Goal: Task Accomplishment & Management: Complete application form

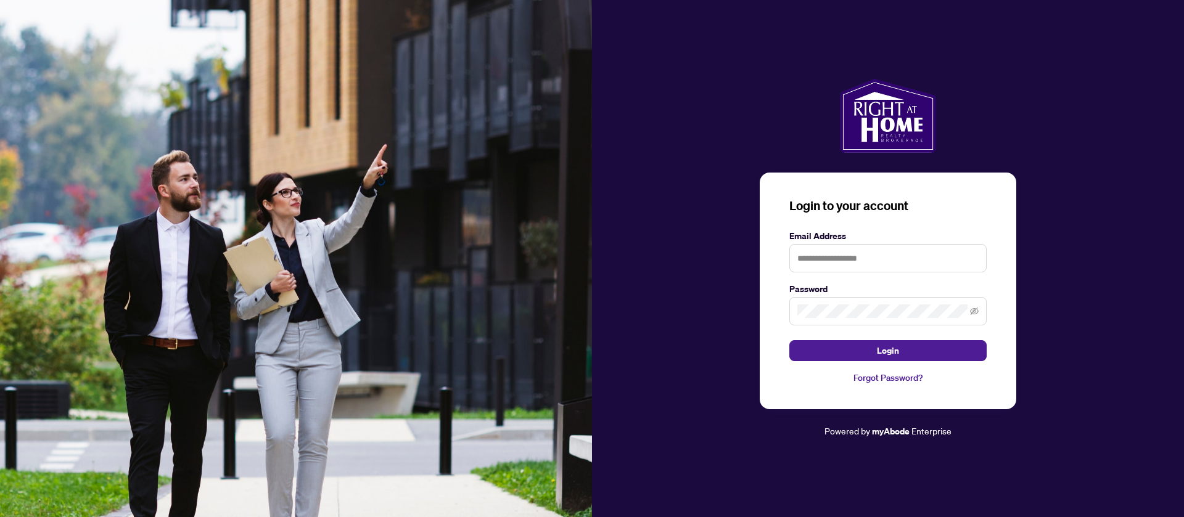
click at [564, 305] on img at bounding box center [296, 258] width 592 height 517
click at [833, 260] on input "text" at bounding box center [887, 258] width 197 height 28
paste input "**********"
type input "**********"
click at [817, 306] on span at bounding box center [887, 311] width 197 height 28
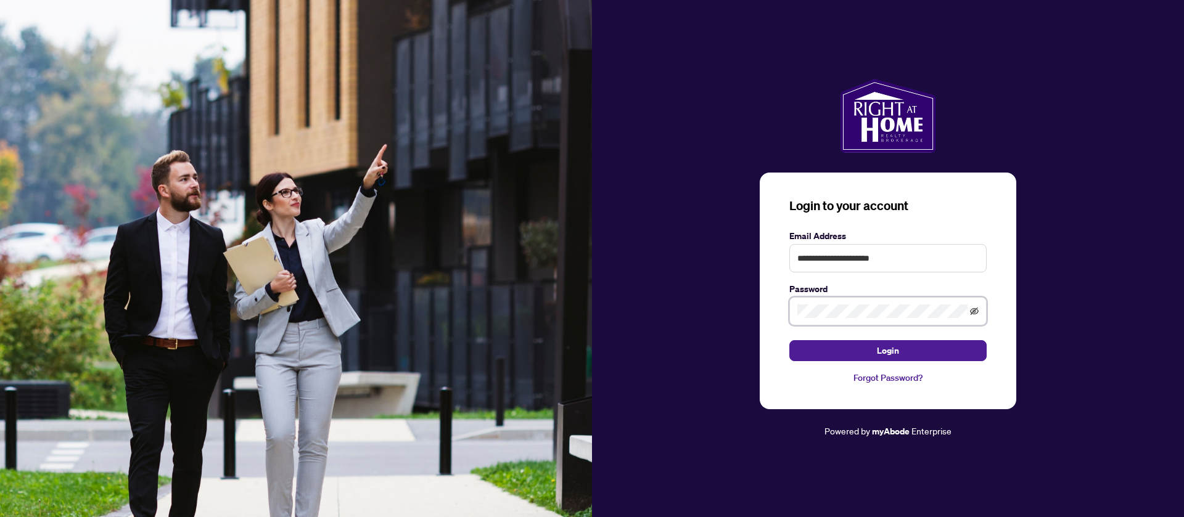
click at [976, 315] on icon "eye-invisible" at bounding box center [974, 311] width 9 height 9
click at [917, 345] on button "Login" at bounding box center [887, 350] width 197 height 21
click at [920, 253] on input "**********" at bounding box center [887, 258] width 197 height 28
click at [789, 340] on button "Login" at bounding box center [887, 350] width 197 height 21
click at [900, 263] on input "**********" at bounding box center [887, 258] width 197 height 28
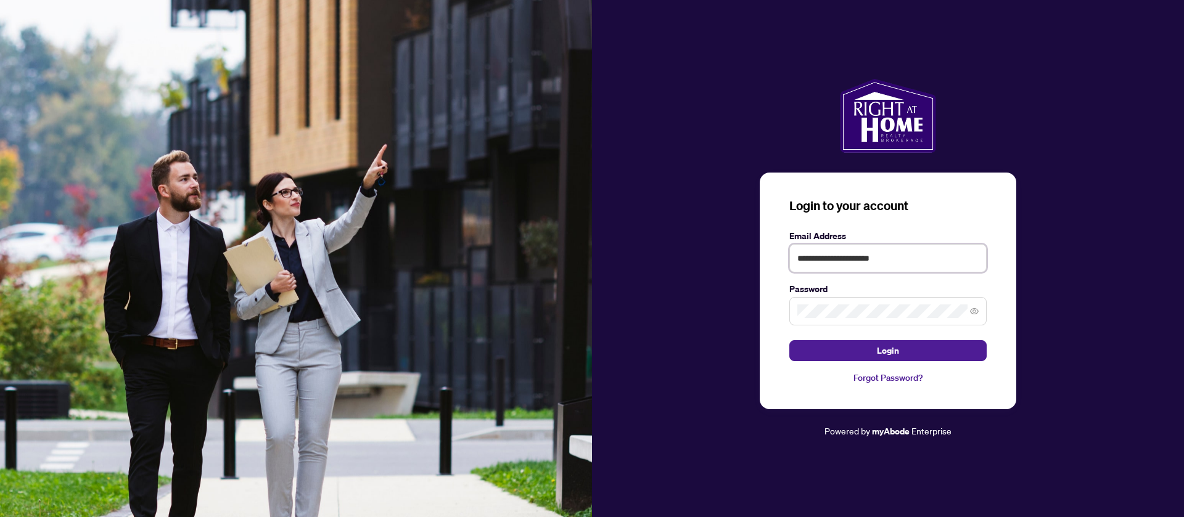
click at [900, 263] on input "**********" at bounding box center [887, 258] width 197 height 28
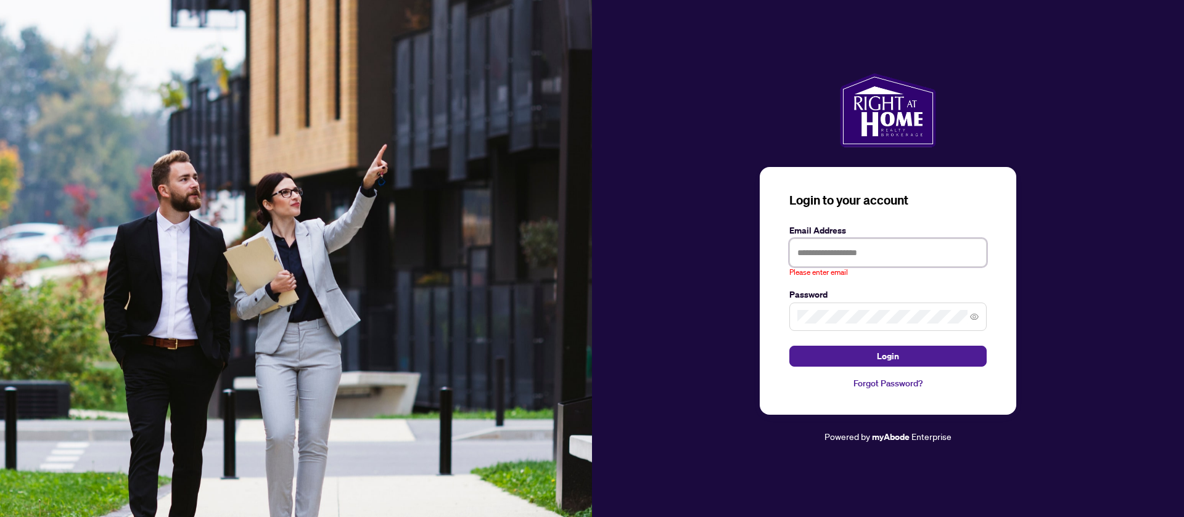
click at [818, 245] on input "text" at bounding box center [887, 253] width 197 height 28
click at [882, 307] on span at bounding box center [887, 317] width 197 height 28
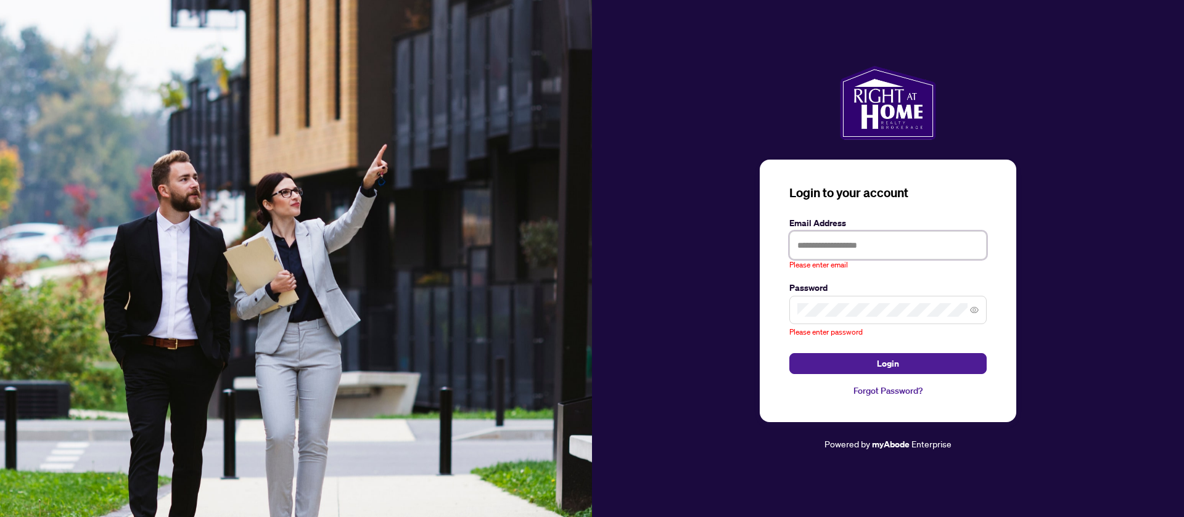
paste input "**********"
click at [826, 243] on input "text" at bounding box center [887, 245] width 197 height 28
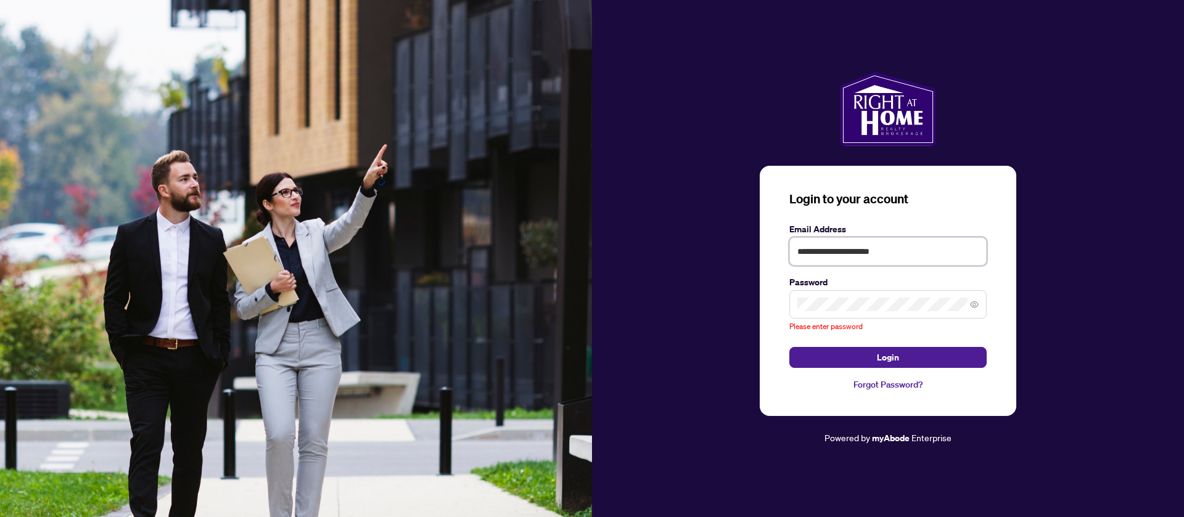
type input "**********"
click at [813, 312] on span at bounding box center [887, 304] width 197 height 28
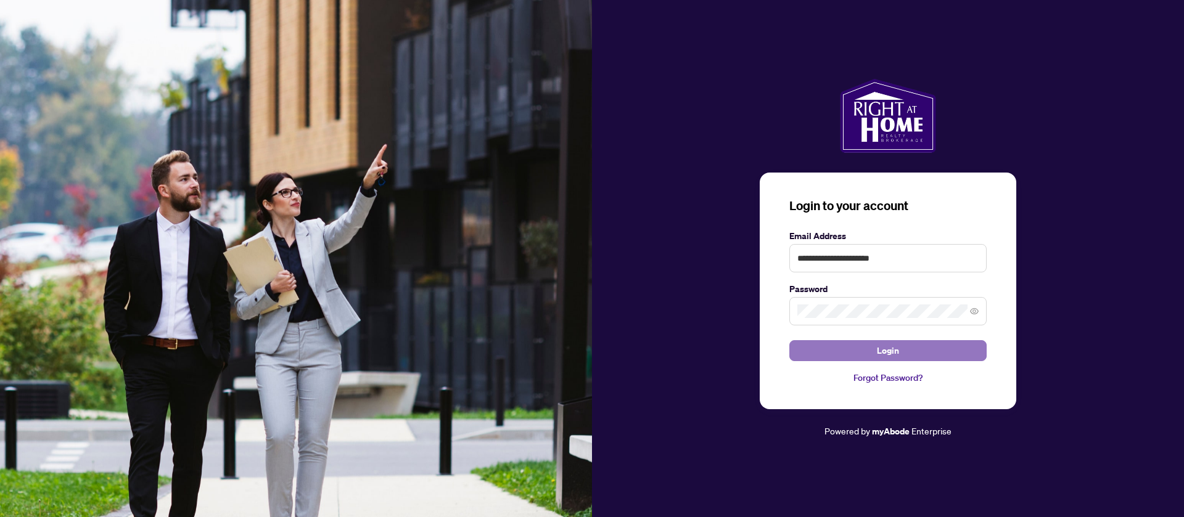
click at [897, 346] on span "Login" at bounding box center [888, 351] width 22 height 20
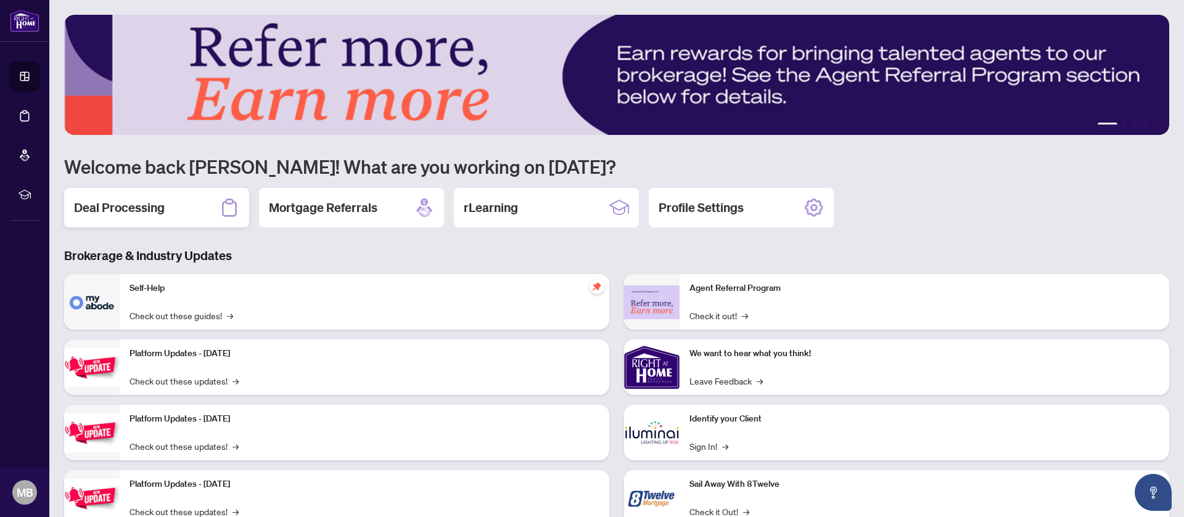
click at [161, 200] on h2 "Deal Processing" at bounding box center [119, 207] width 91 height 17
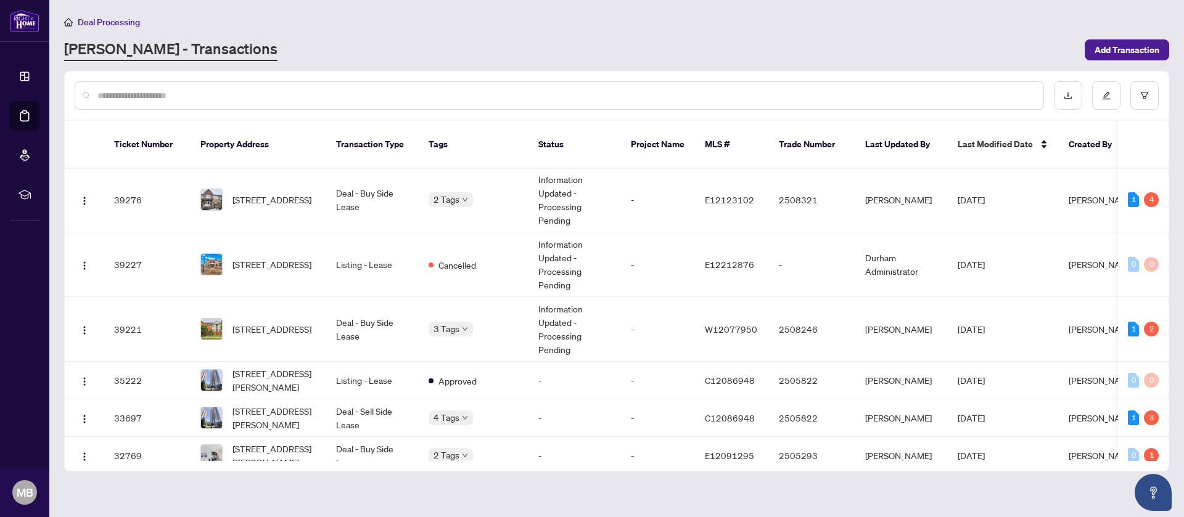
scroll to position [293, 0]
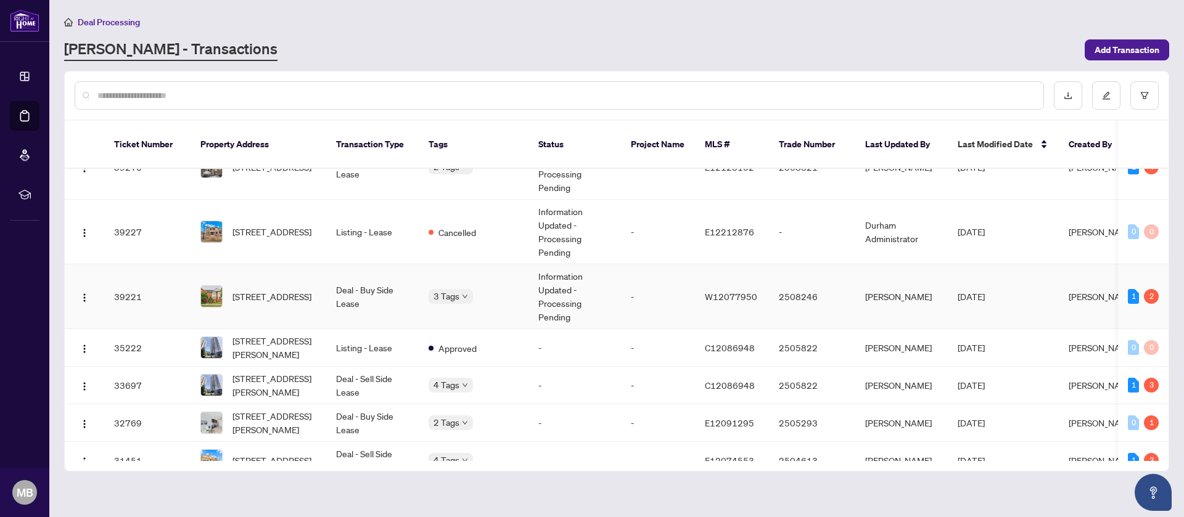
click at [636, 281] on td "-" at bounding box center [658, 296] width 74 height 65
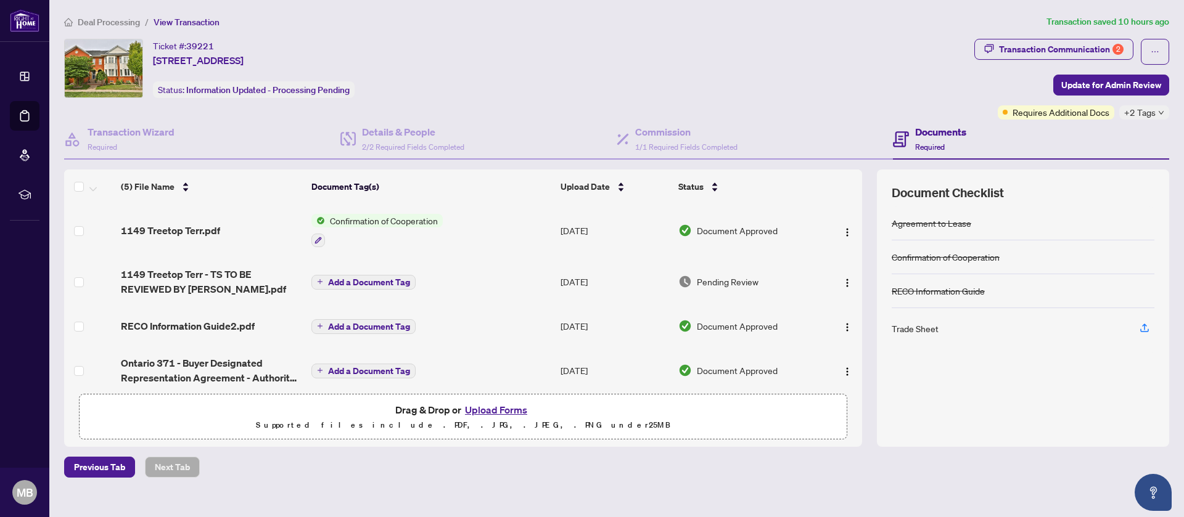
scroll to position [60, 0]
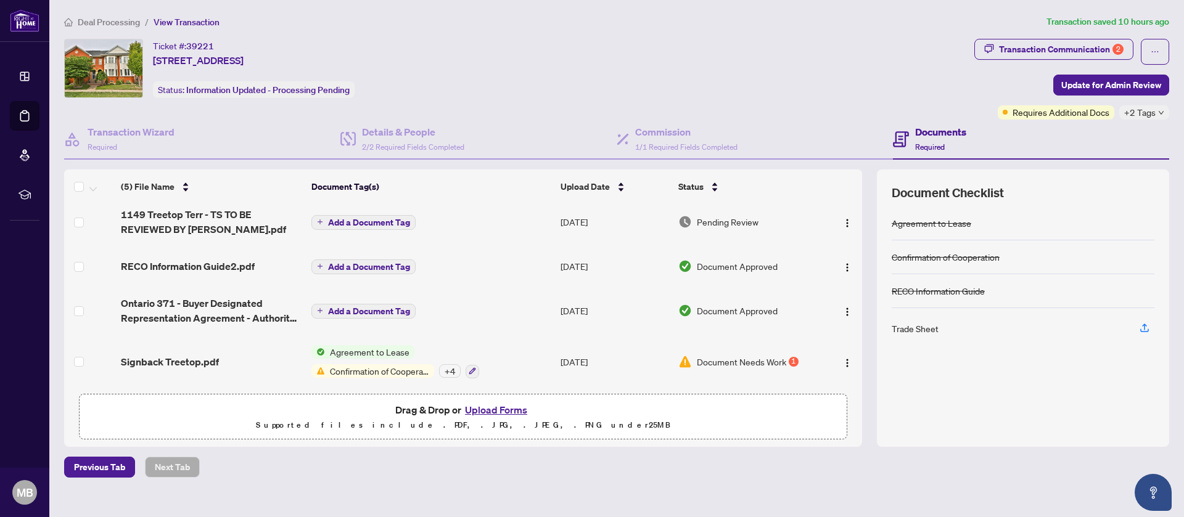
click at [504, 408] on button "Upload Forms" at bounding box center [496, 410] width 70 height 16
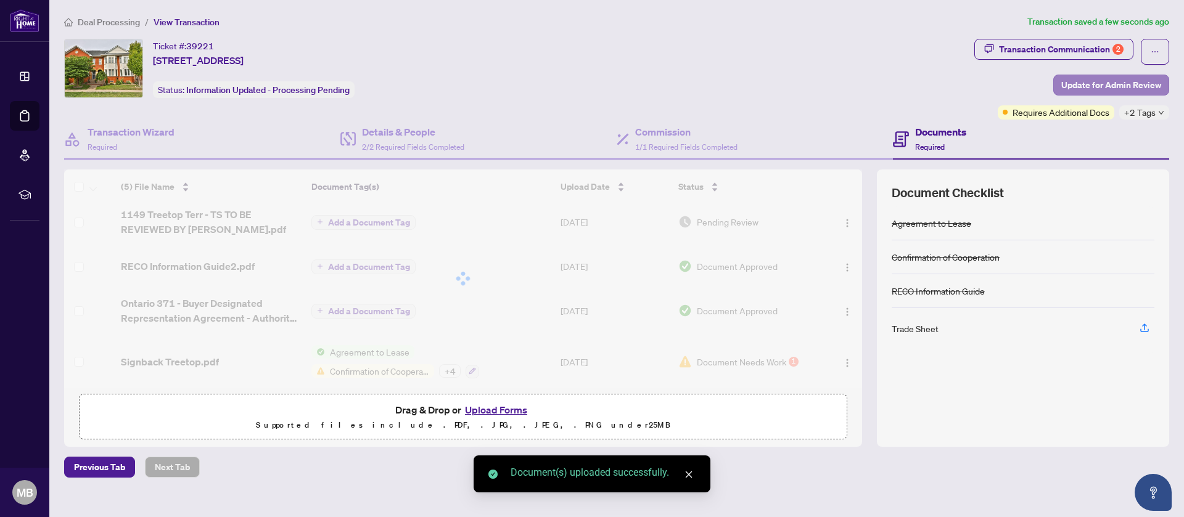
scroll to position [99, 0]
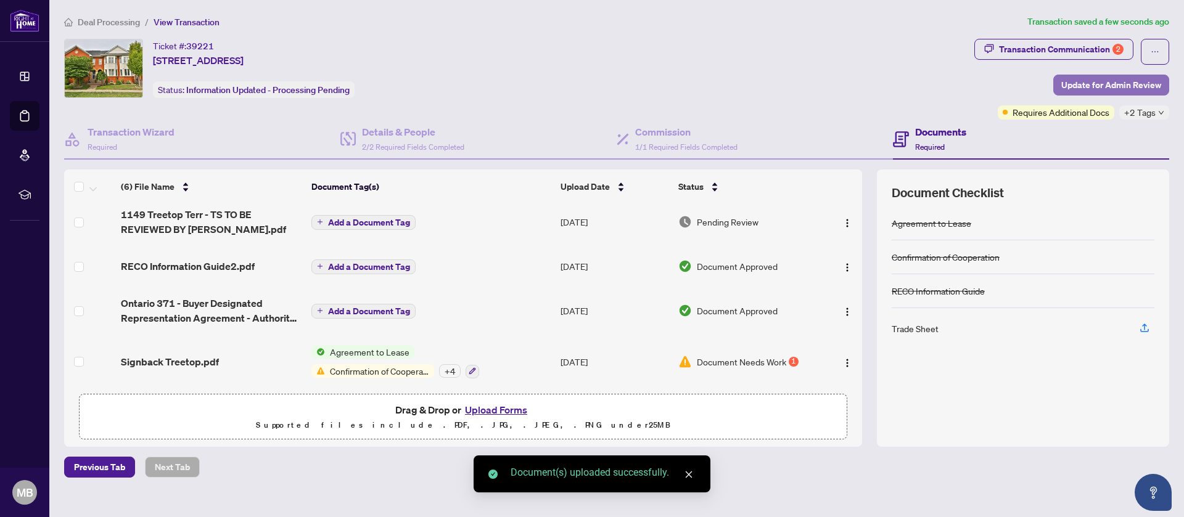
click at [1092, 80] on span "Update for Admin Review" at bounding box center [1111, 85] width 100 height 20
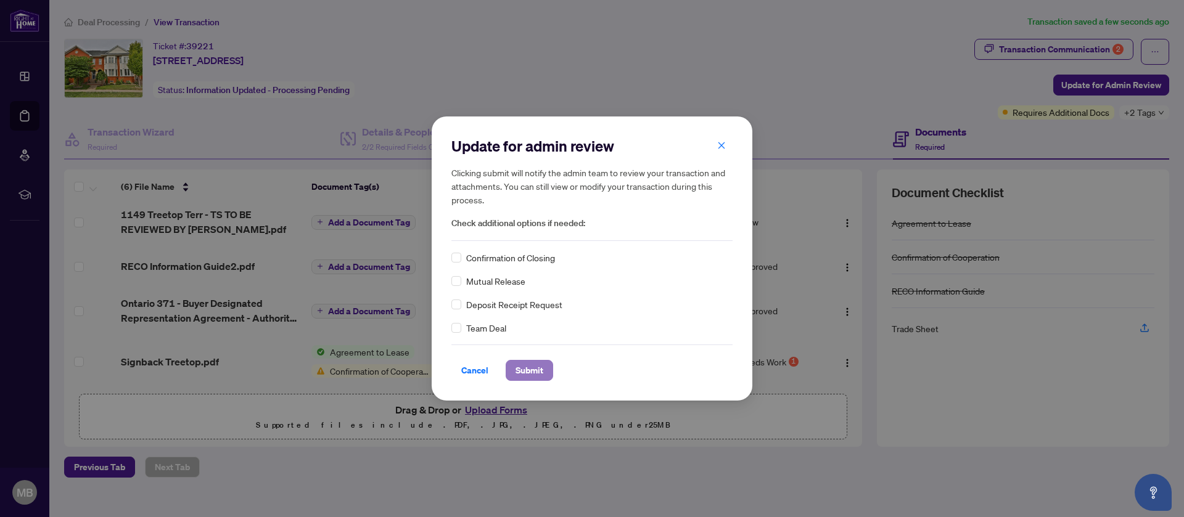
click at [525, 371] on span "Submit" at bounding box center [529, 371] width 28 height 20
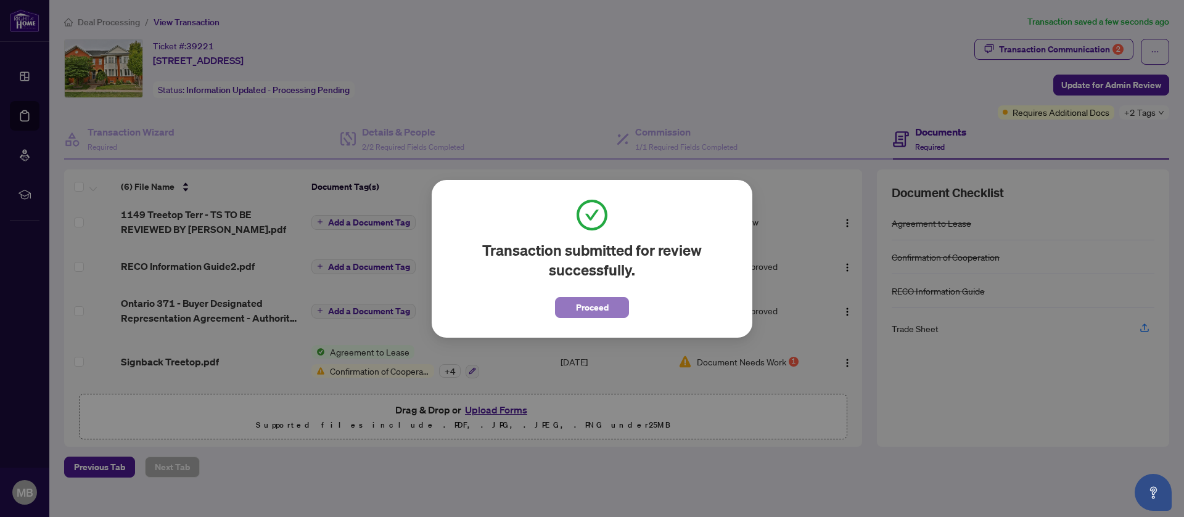
click at [600, 311] on span "Proceed" at bounding box center [592, 308] width 33 height 20
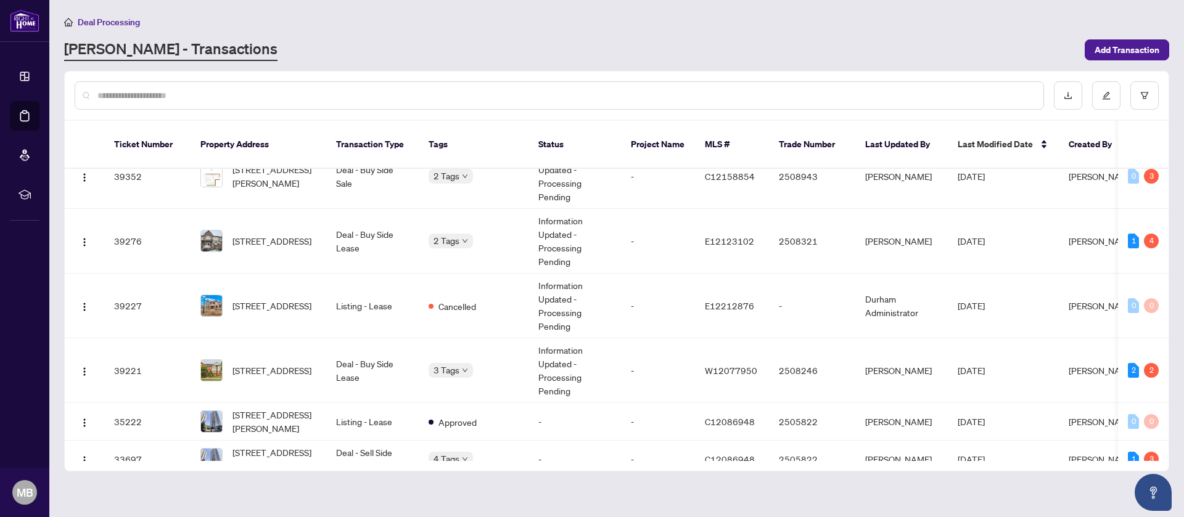
scroll to position [180, 0]
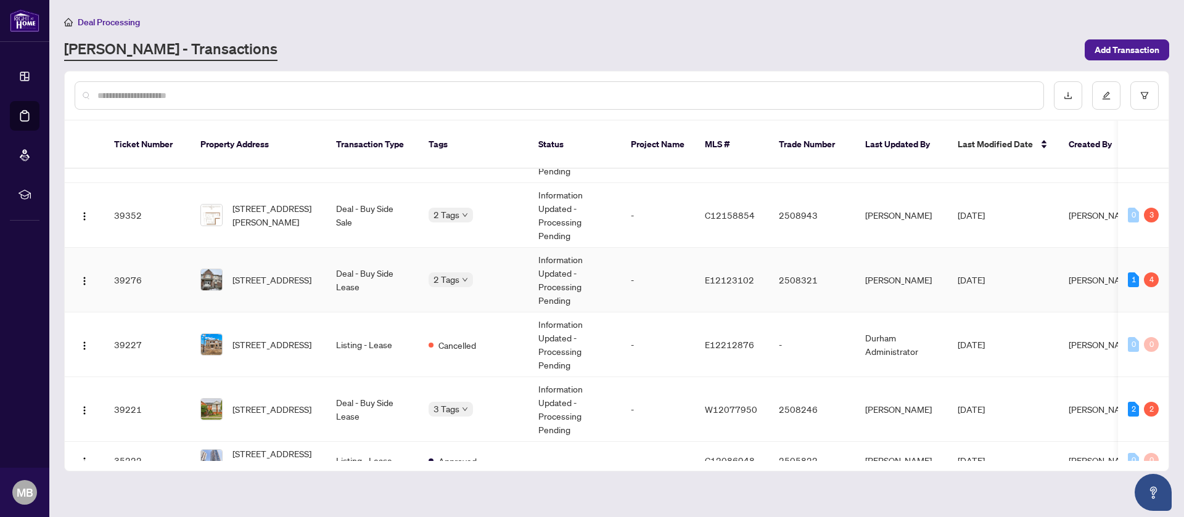
click at [631, 279] on td "-" at bounding box center [658, 280] width 74 height 65
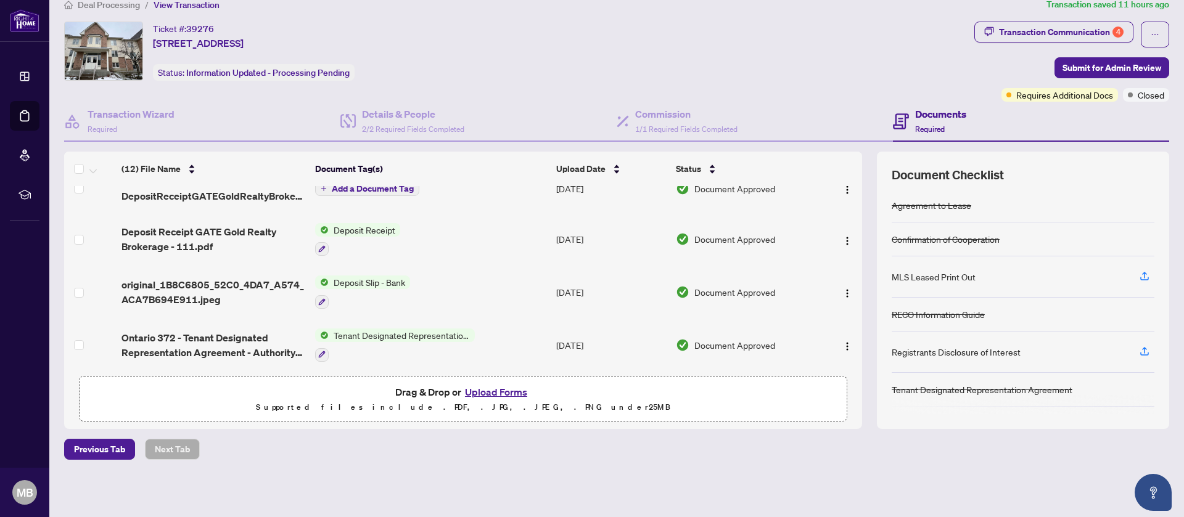
scroll to position [422, 0]
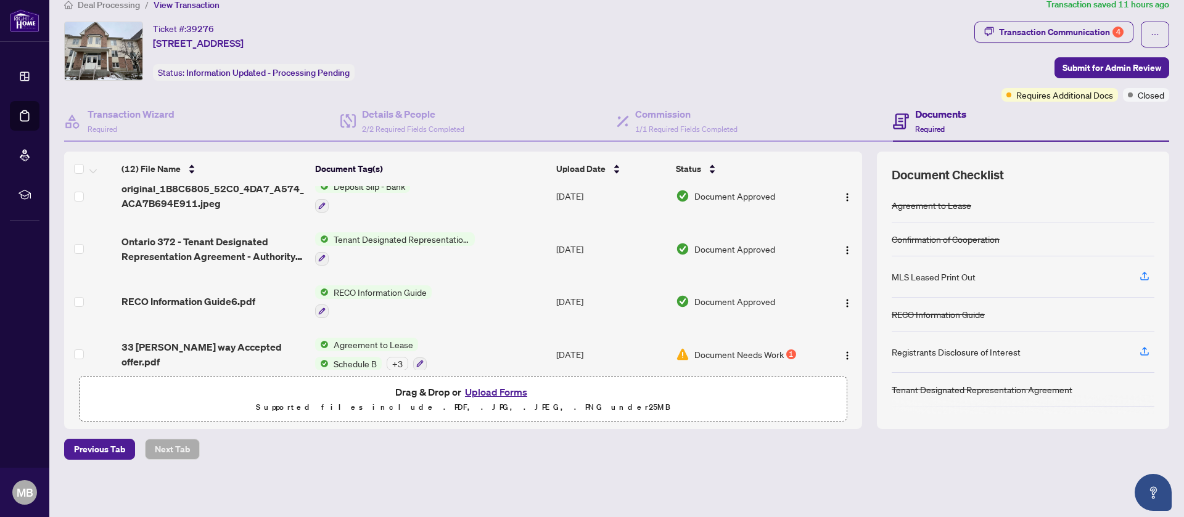
click at [495, 391] on button "Upload Forms" at bounding box center [496, 392] width 70 height 16
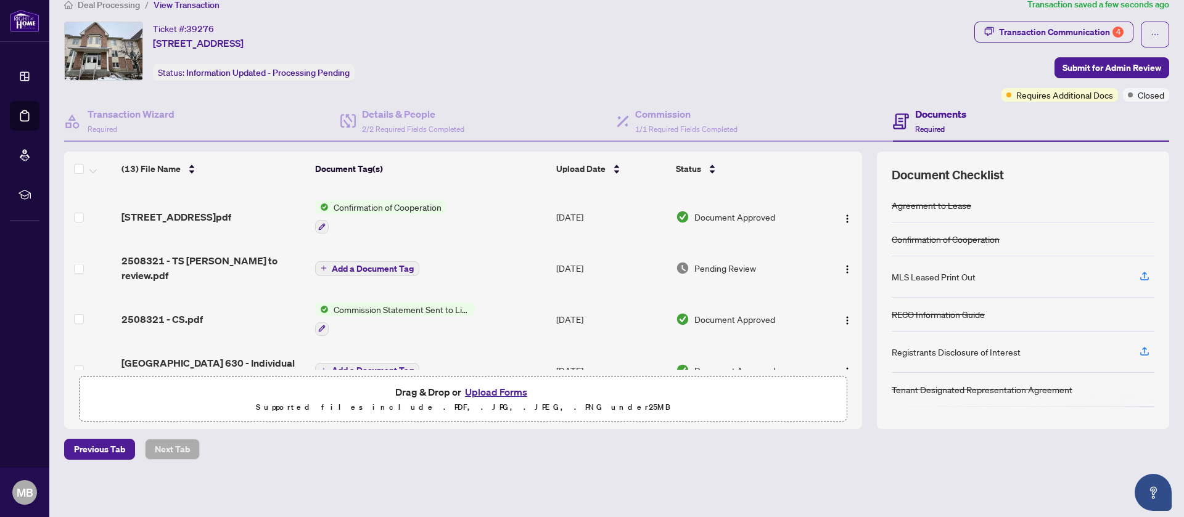
scroll to position [0, 0]
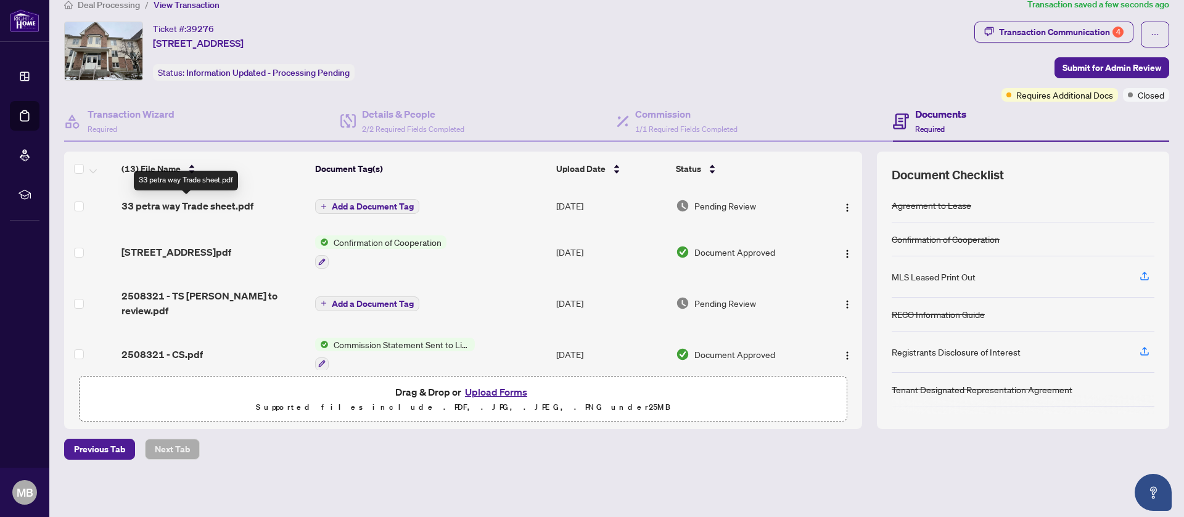
click at [251, 204] on span "33 petra way Trade sheet.pdf" at bounding box center [187, 206] width 132 height 15
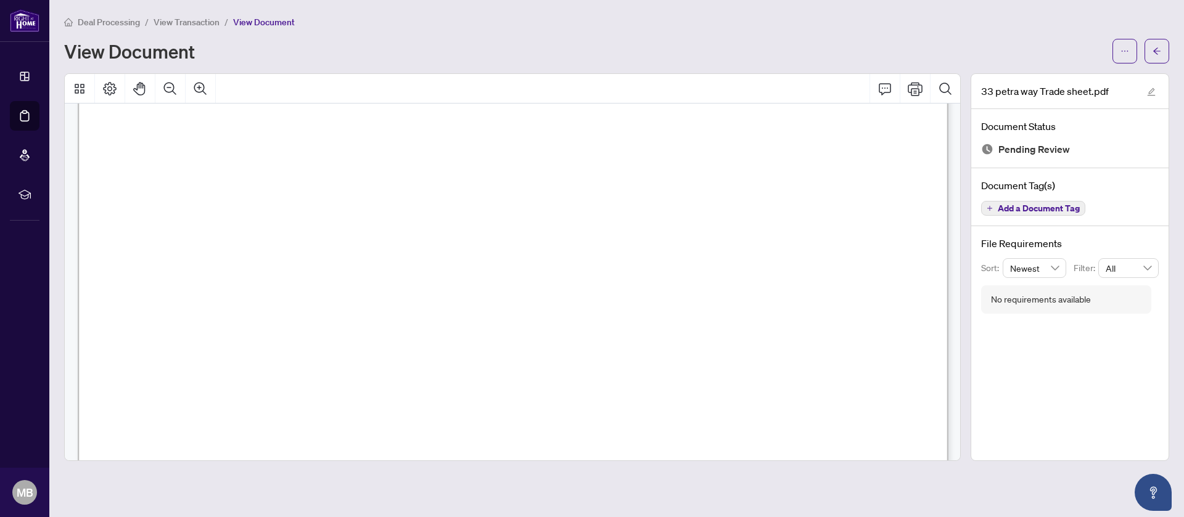
scroll to position [1949, 0]
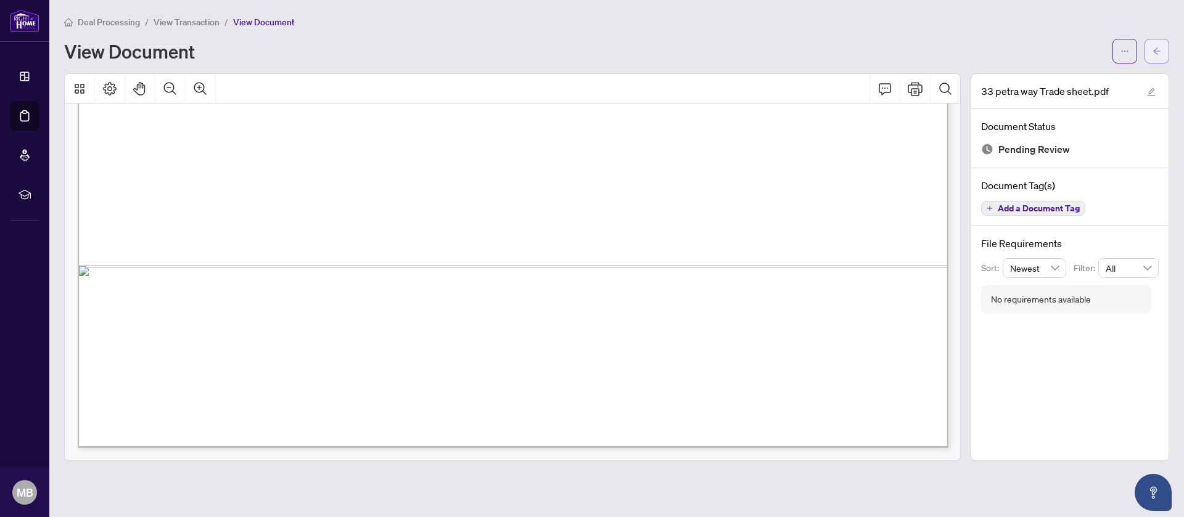
click at [1165, 49] on button "button" at bounding box center [1156, 51] width 25 height 25
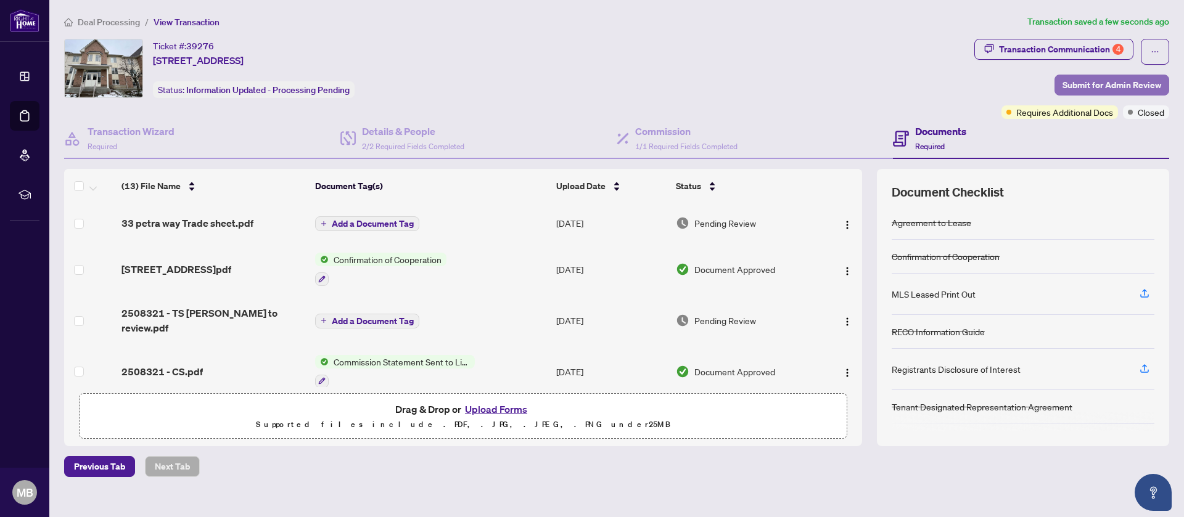
click at [1092, 86] on span "Submit for Admin Review" at bounding box center [1111, 85] width 99 height 20
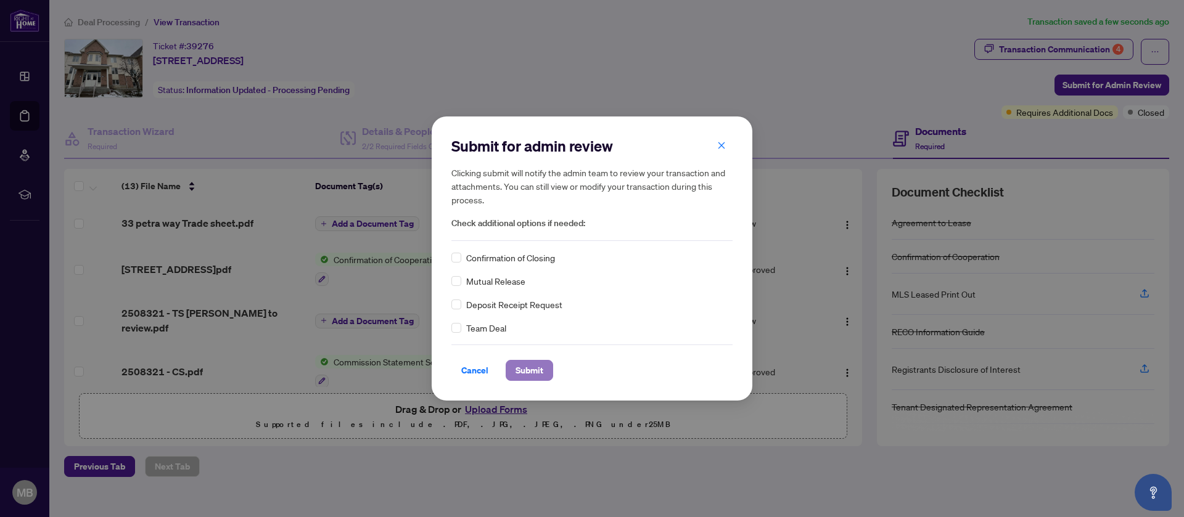
click at [543, 368] on span "Submit" at bounding box center [529, 371] width 28 height 20
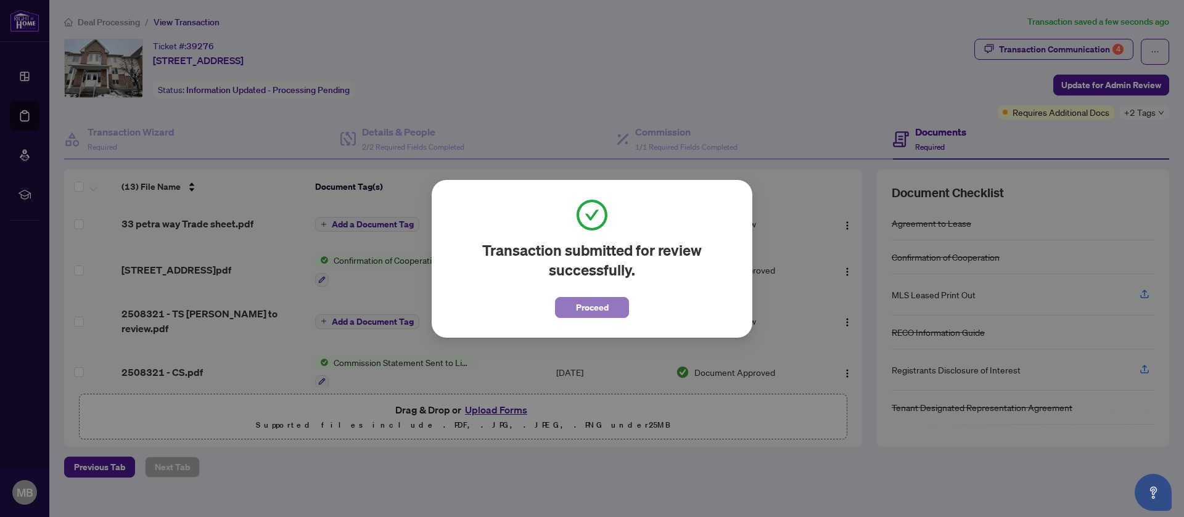
click at [603, 298] on span "Proceed" at bounding box center [592, 308] width 33 height 20
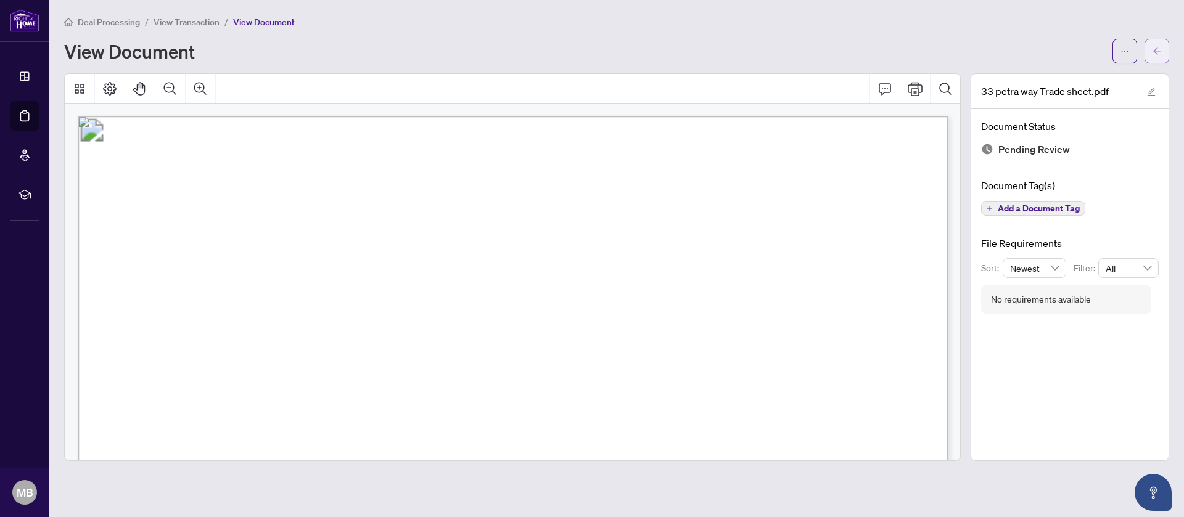
click at [1166, 55] on button "button" at bounding box center [1156, 51] width 25 height 25
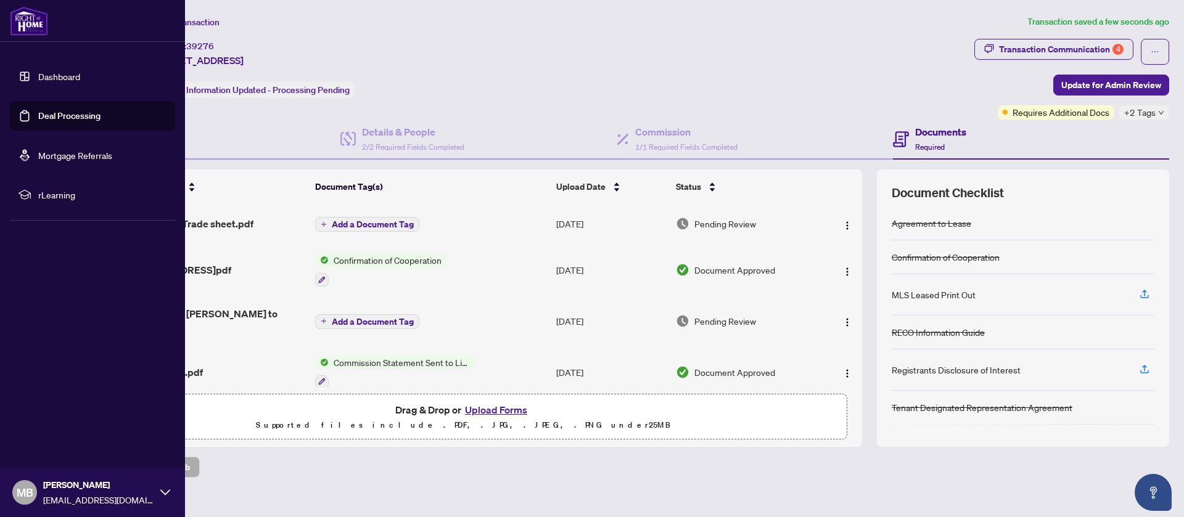
click at [38, 110] on link "Deal Processing" at bounding box center [69, 115] width 62 height 11
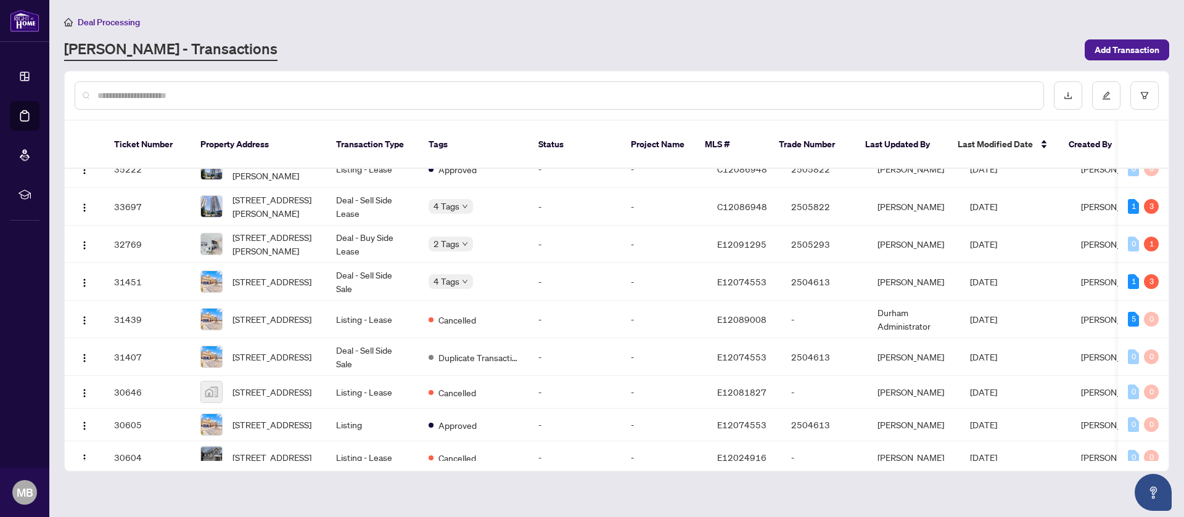
scroll to position [432, 0]
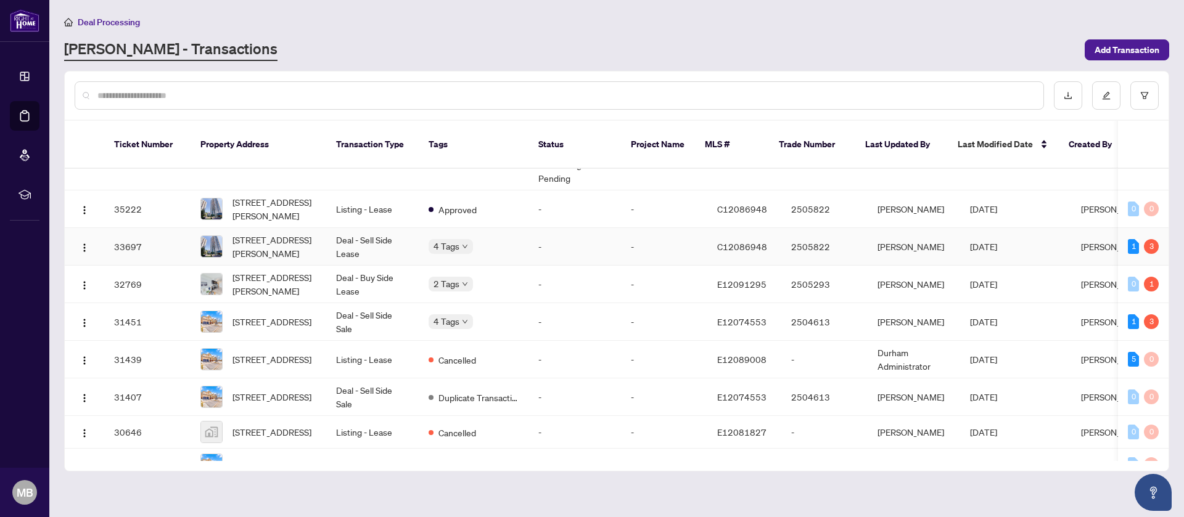
click at [609, 228] on td "-" at bounding box center [574, 247] width 92 height 38
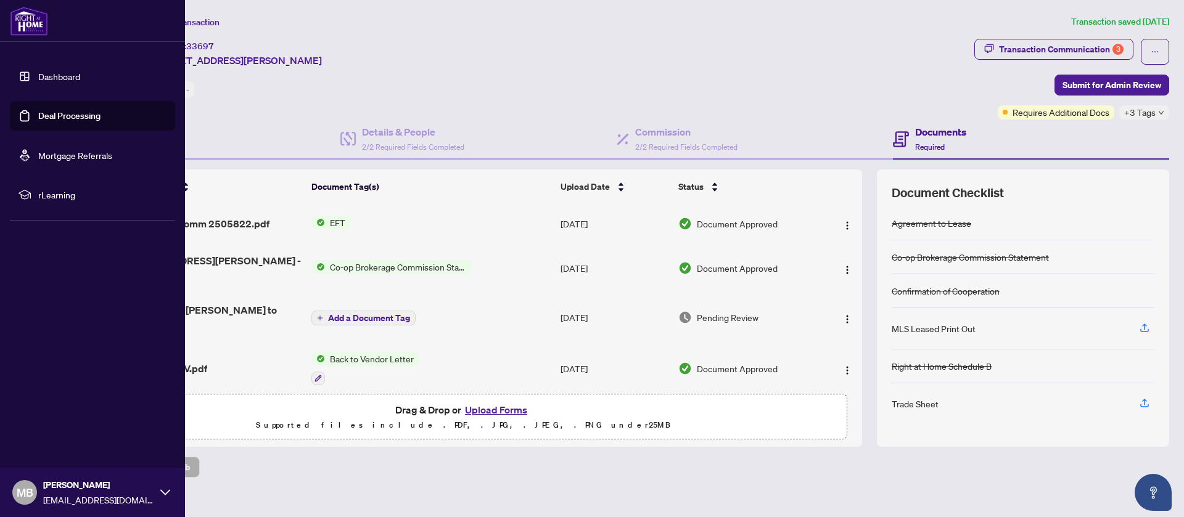
click at [39, 110] on link "Deal Processing" at bounding box center [69, 115] width 62 height 11
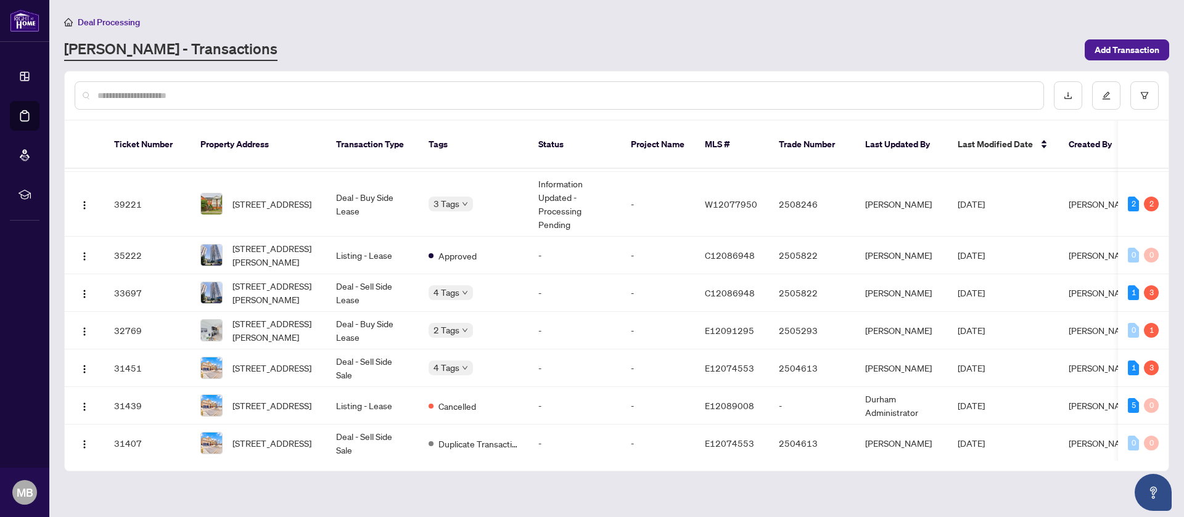
scroll to position [394, 0]
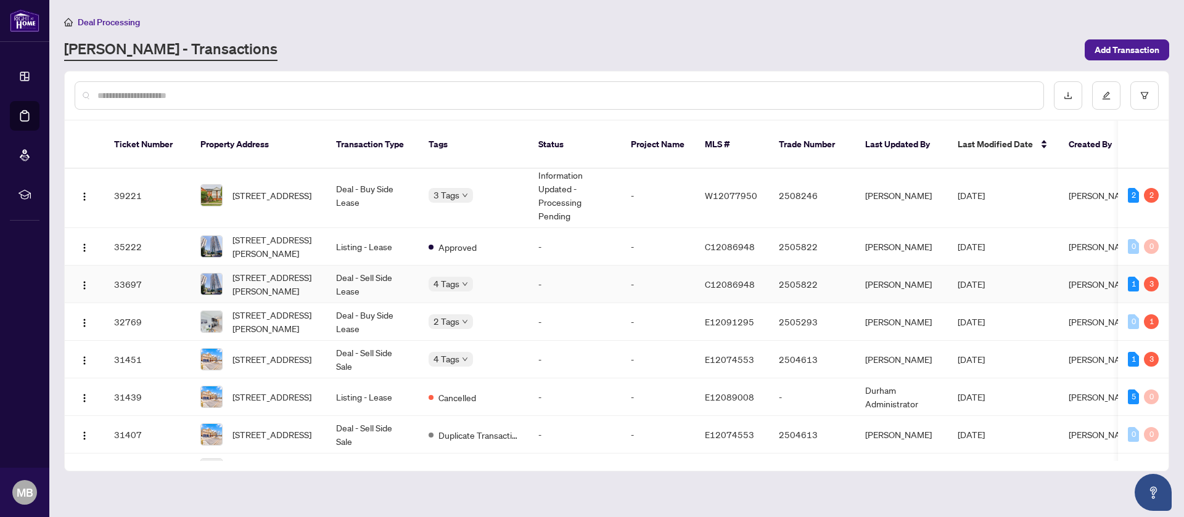
click at [517, 277] on div "4 Tags" at bounding box center [473, 284] width 90 height 14
click at [650, 277] on td "-" at bounding box center [658, 285] width 74 height 38
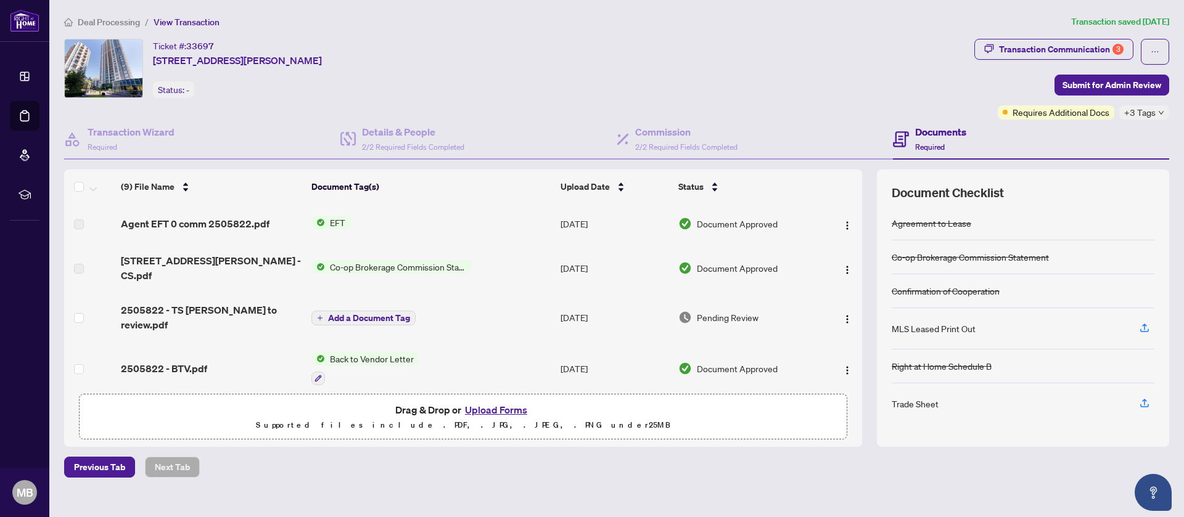
scroll to position [18, 0]
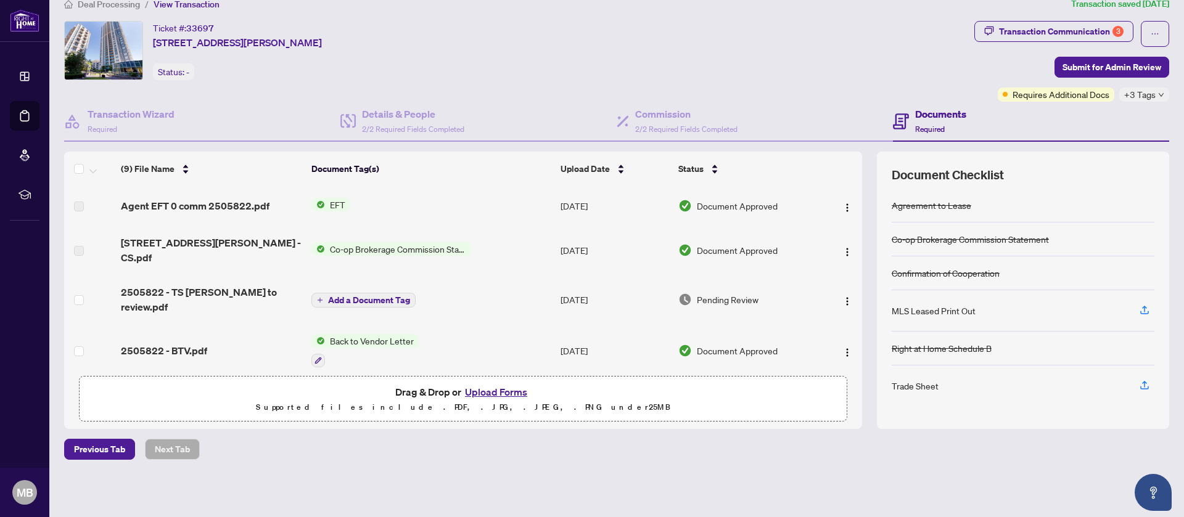
click at [493, 396] on button "Upload Forms" at bounding box center [496, 392] width 70 height 16
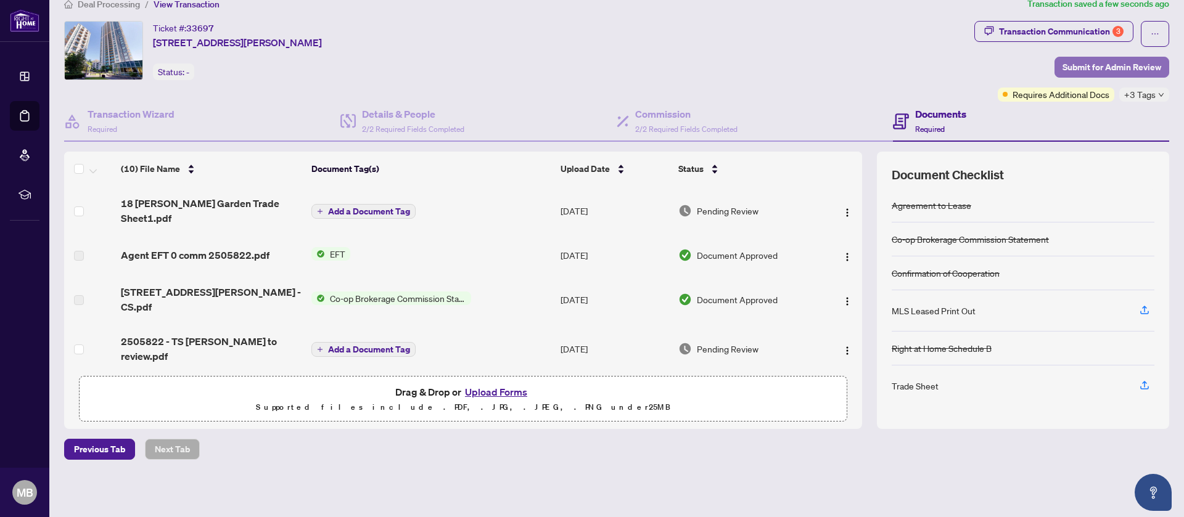
click at [1086, 67] on span "Submit for Admin Review" at bounding box center [1111, 67] width 99 height 20
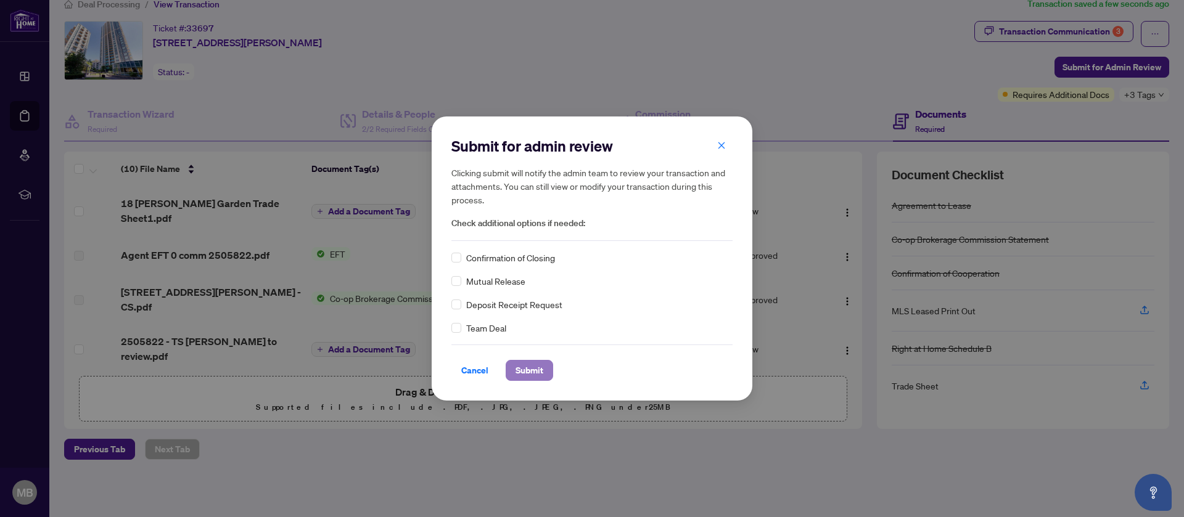
click at [526, 368] on span "Submit" at bounding box center [529, 371] width 28 height 20
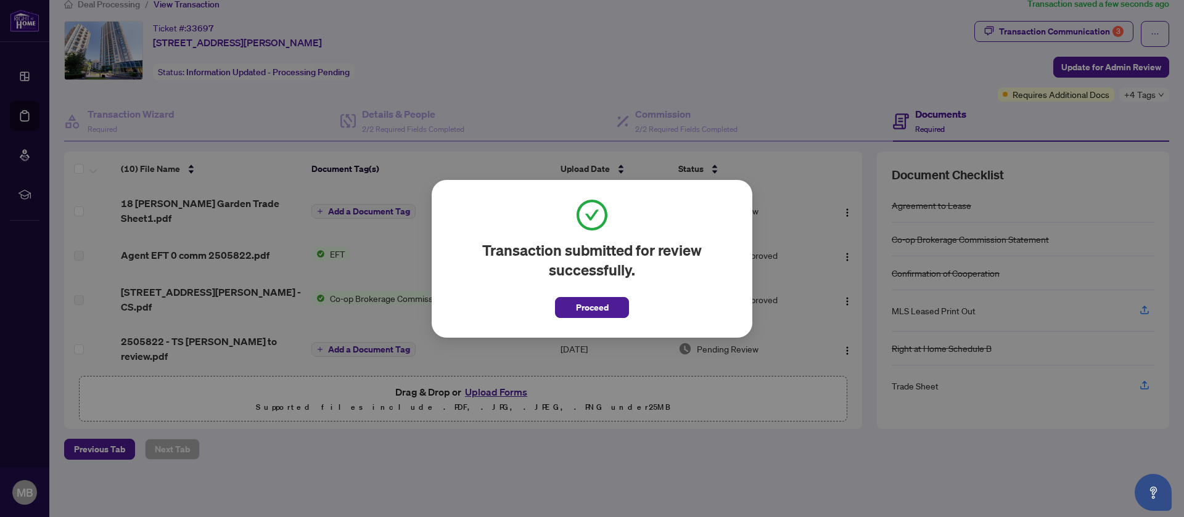
click at [522, 72] on div "Transaction submitted for review successfully. Proceed Cancel OK" at bounding box center [592, 258] width 1184 height 517
click at [607, 308] on span "Proceed" at bounding box center [592, 308] width 33 height 20
